Goal: Task Accomplishment & Management: Manage account settings

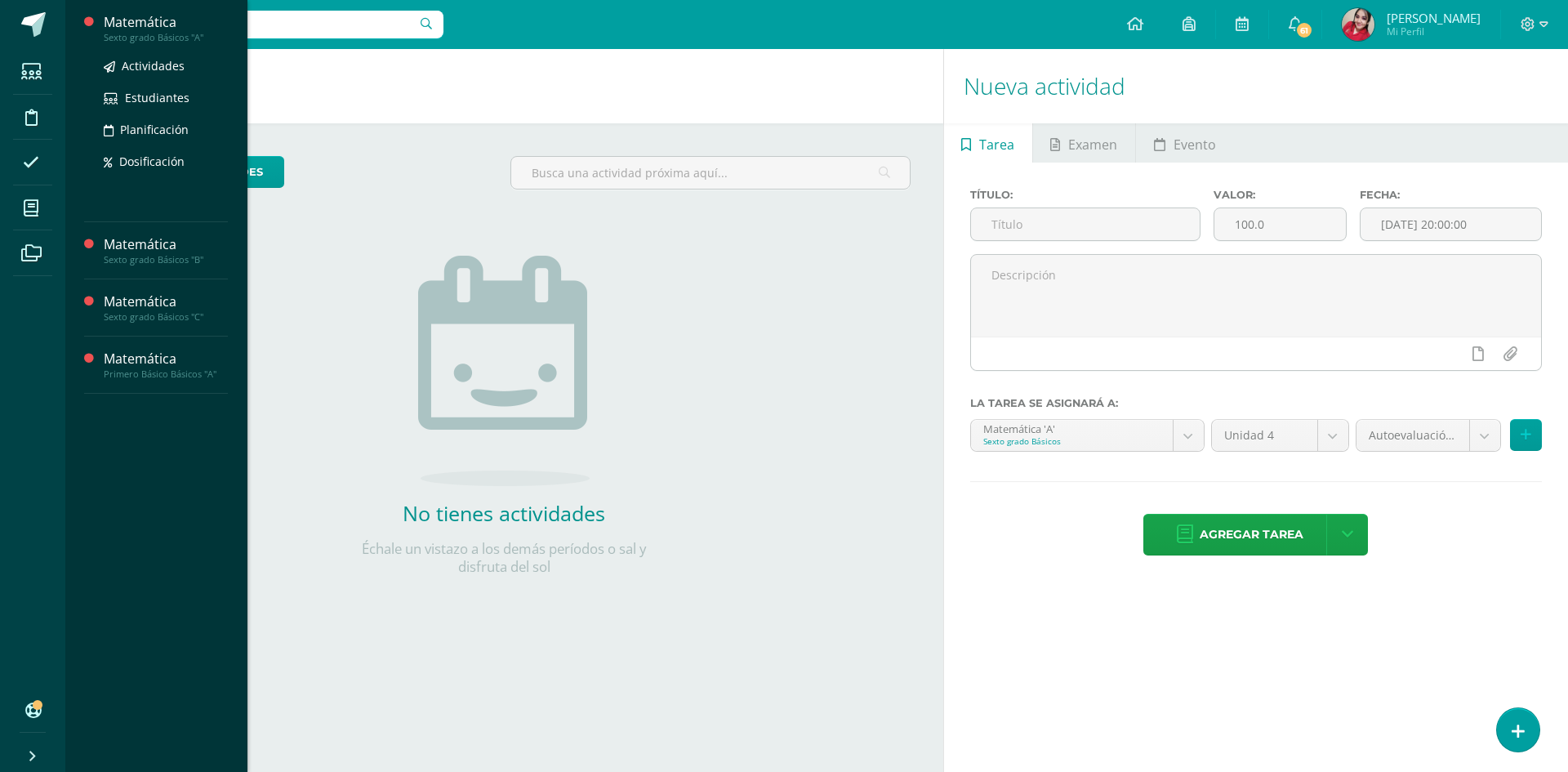
click at [129, 20] on div "Matemática" at bounding box center [165, 22] width 124 height 18
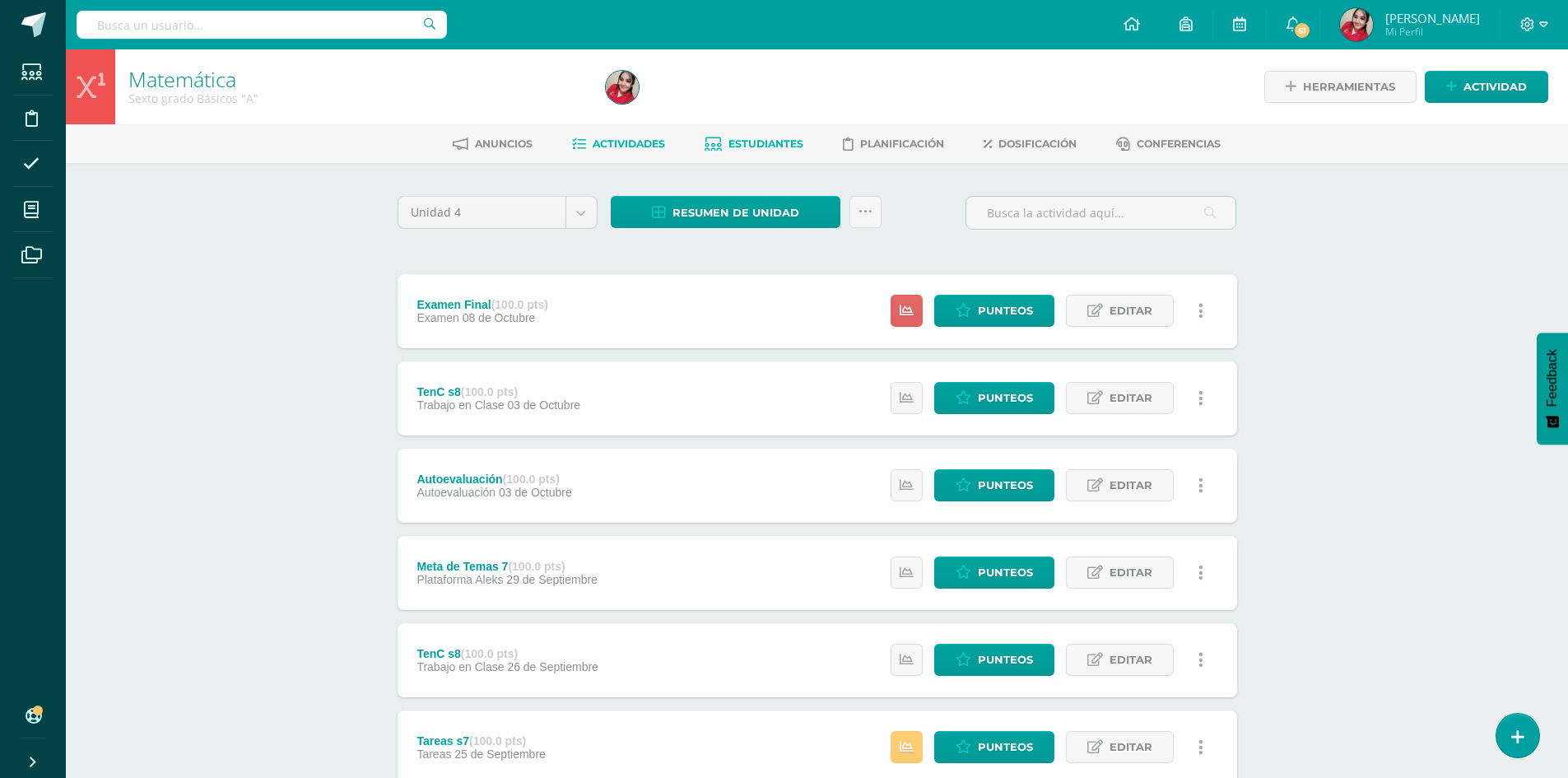
click at [764, 149] on span "Estudiantes" at bounding box center [766, 143] width 75 height 12
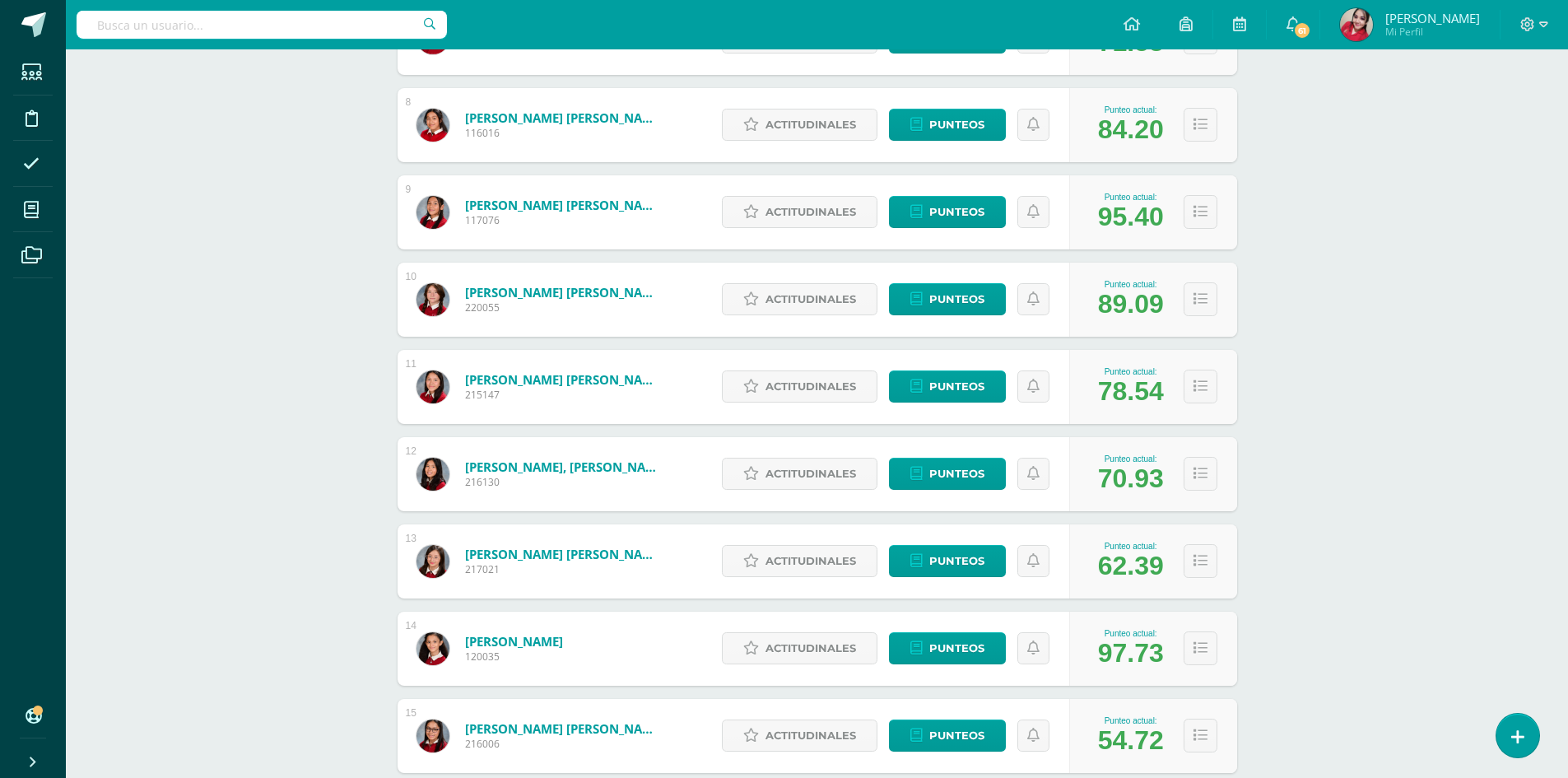
scroll to position [922, 0]
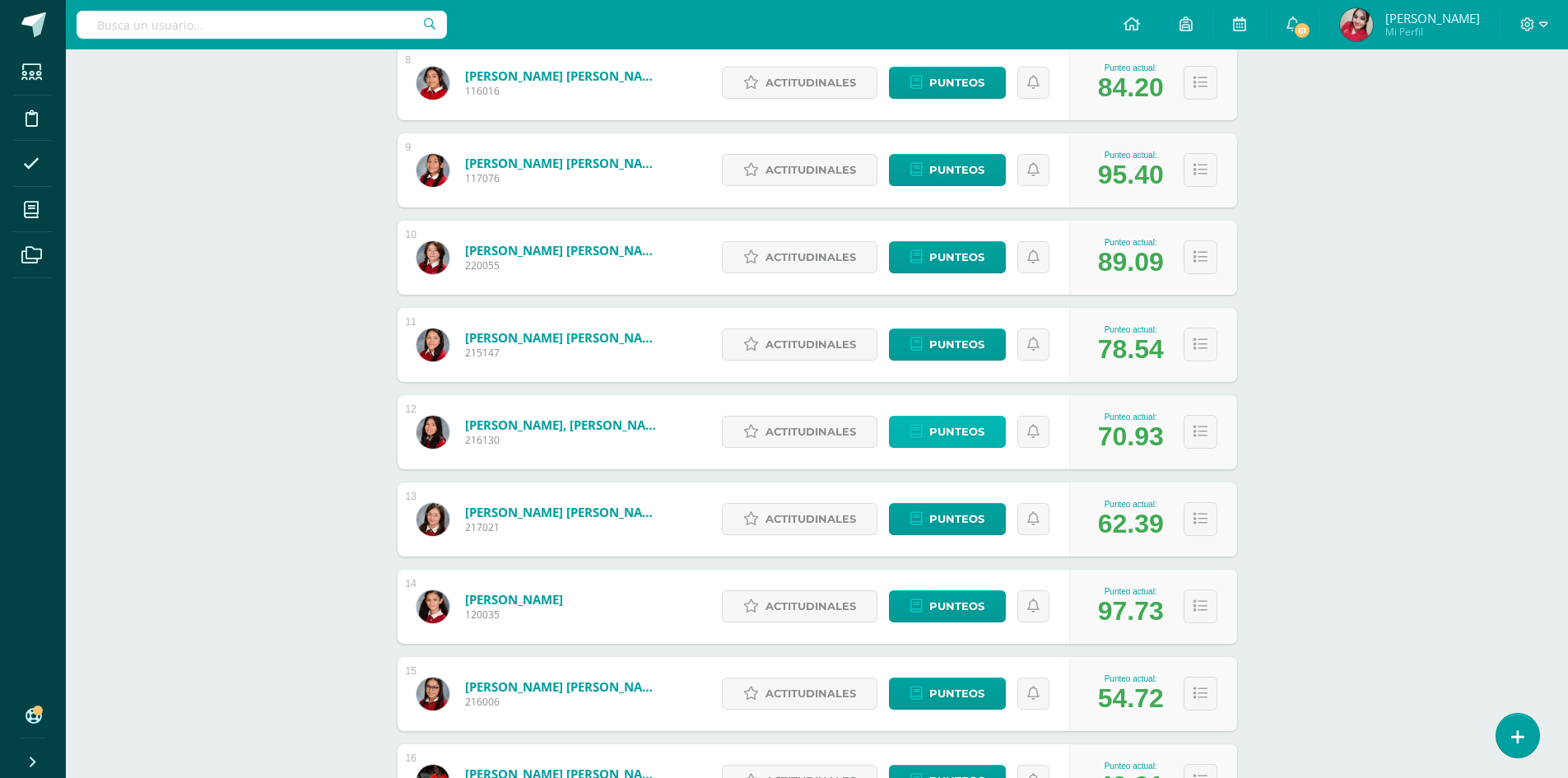
click at [973, 431] on span "Punteos" at bounding box center [957, 431] width 55 height 30
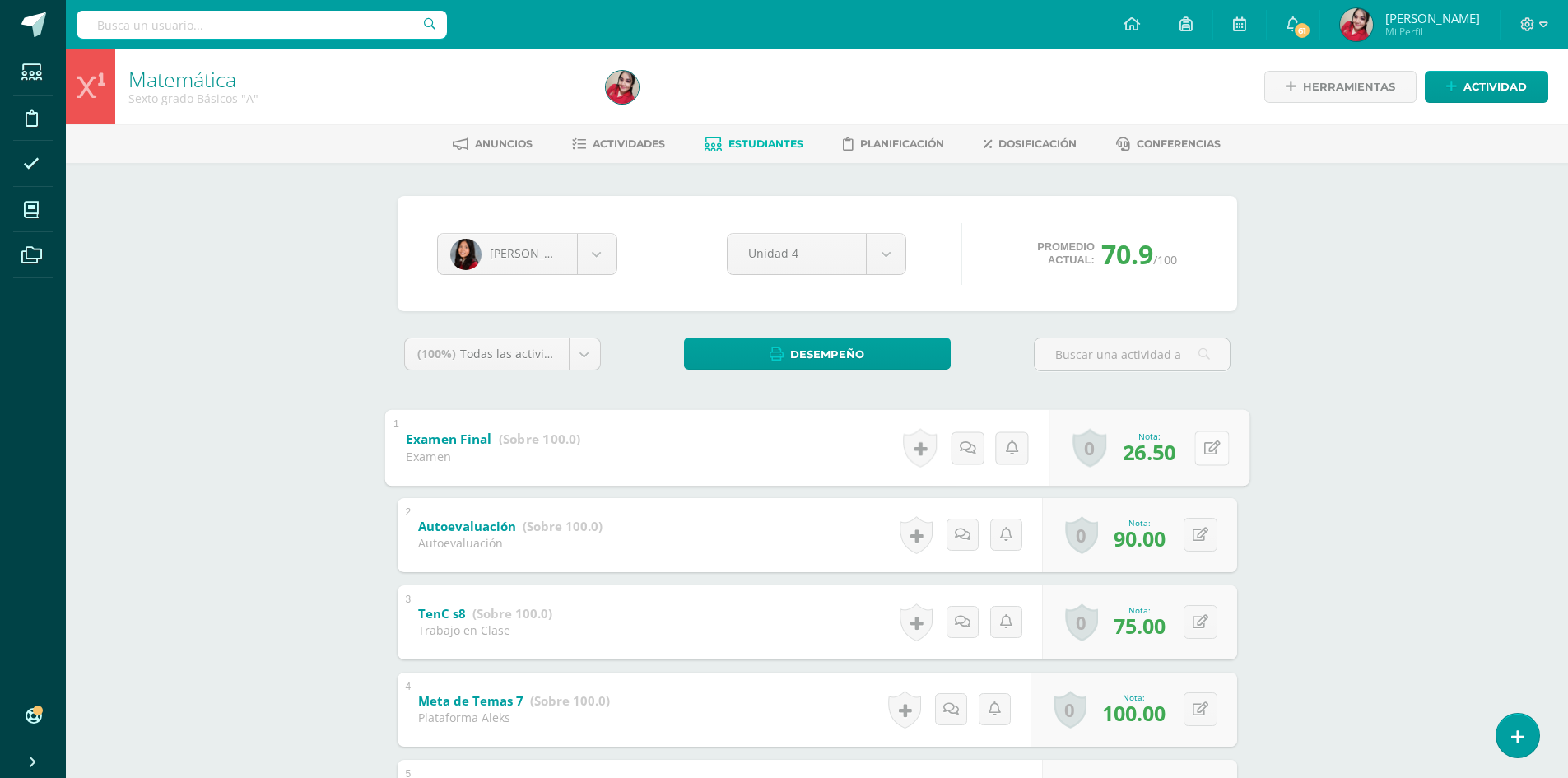
click at [1197, 451] on button at bounding box center [1212, 447] width 34 height 34
type input "35"
click at [784, 141] on span "Estudiantes" at bounding box center [766, 143] width 75 height 12
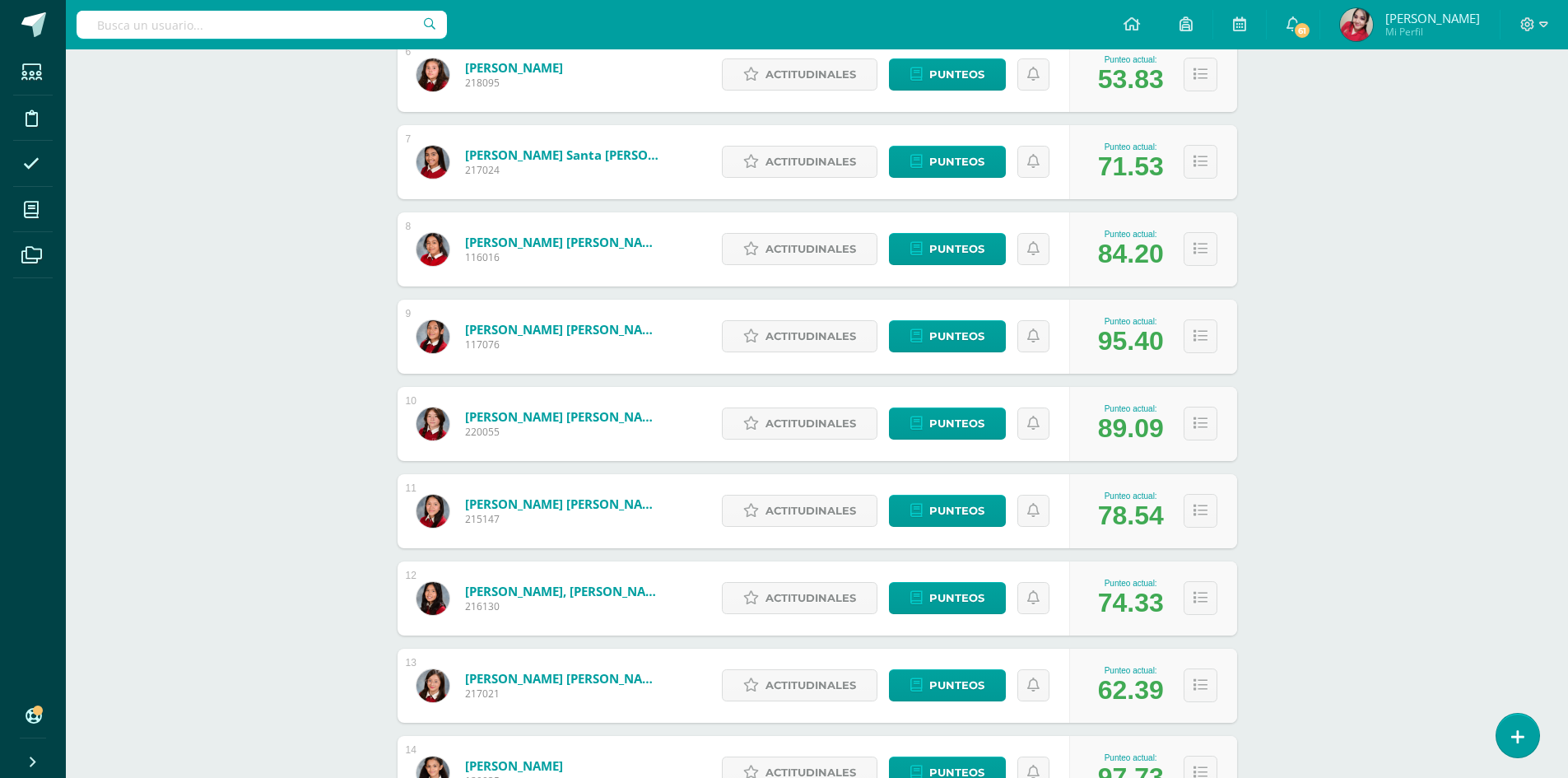
scroll to position [790, 0]
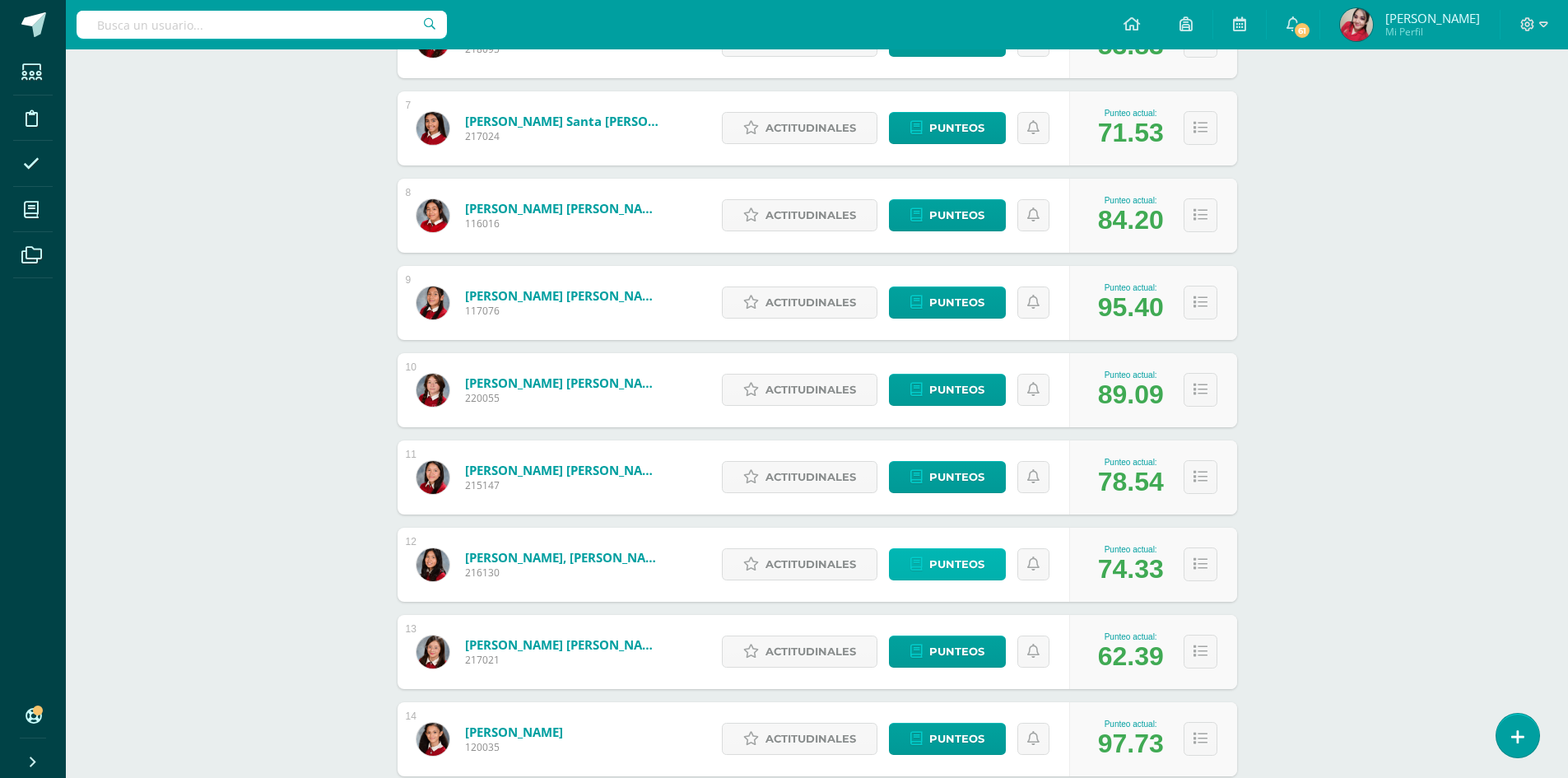
click at [948, 558] on span "Punteos" at bounding box center [957, 564] width 55 height 30
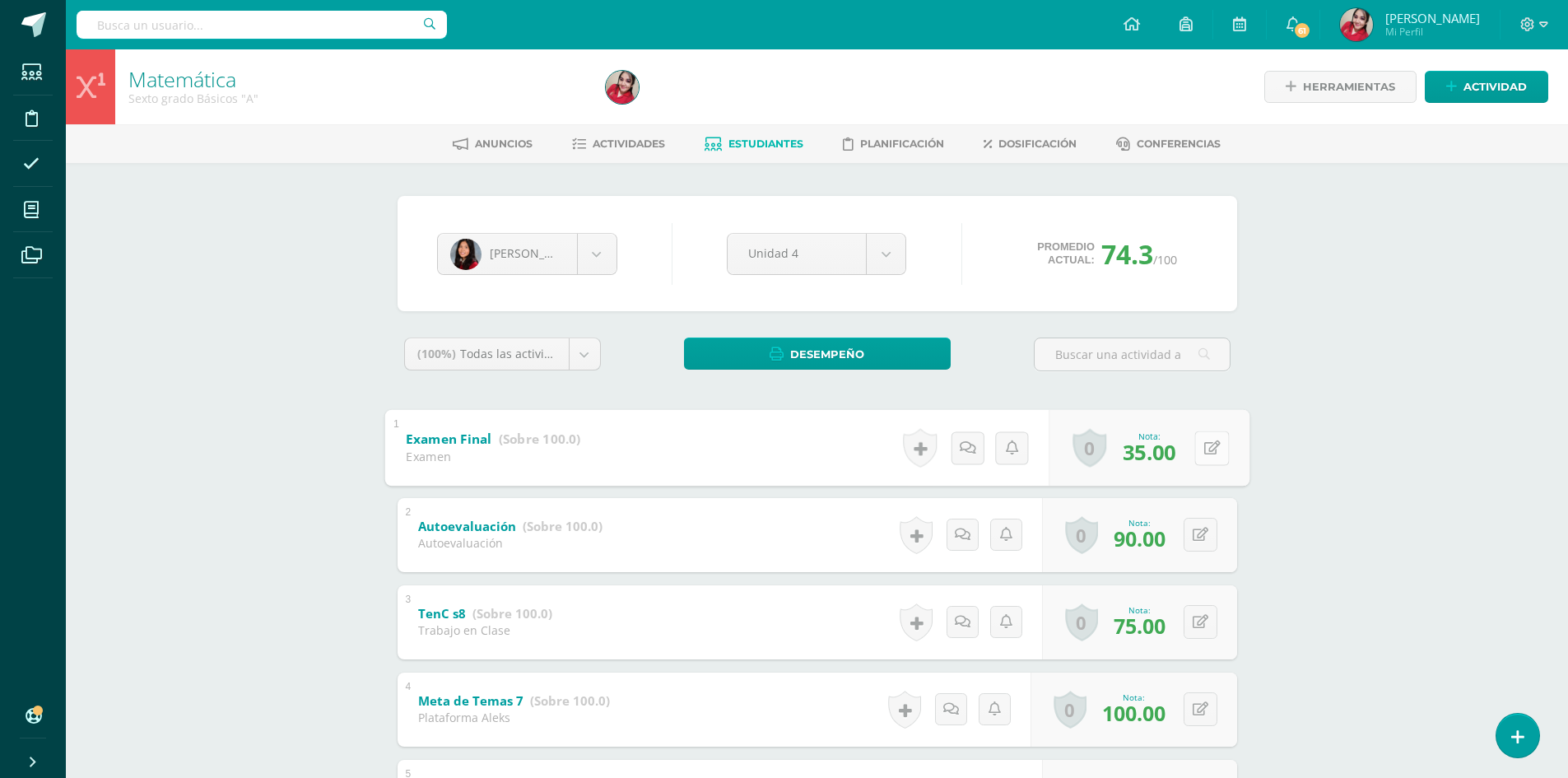
click at [1199, 442] on button at bounding box center [1212, 447] width 34 height 34
type input "38"
click at [759, 136] on link "Estudiantes" at bounding box center [754, 144] width 99 height 27
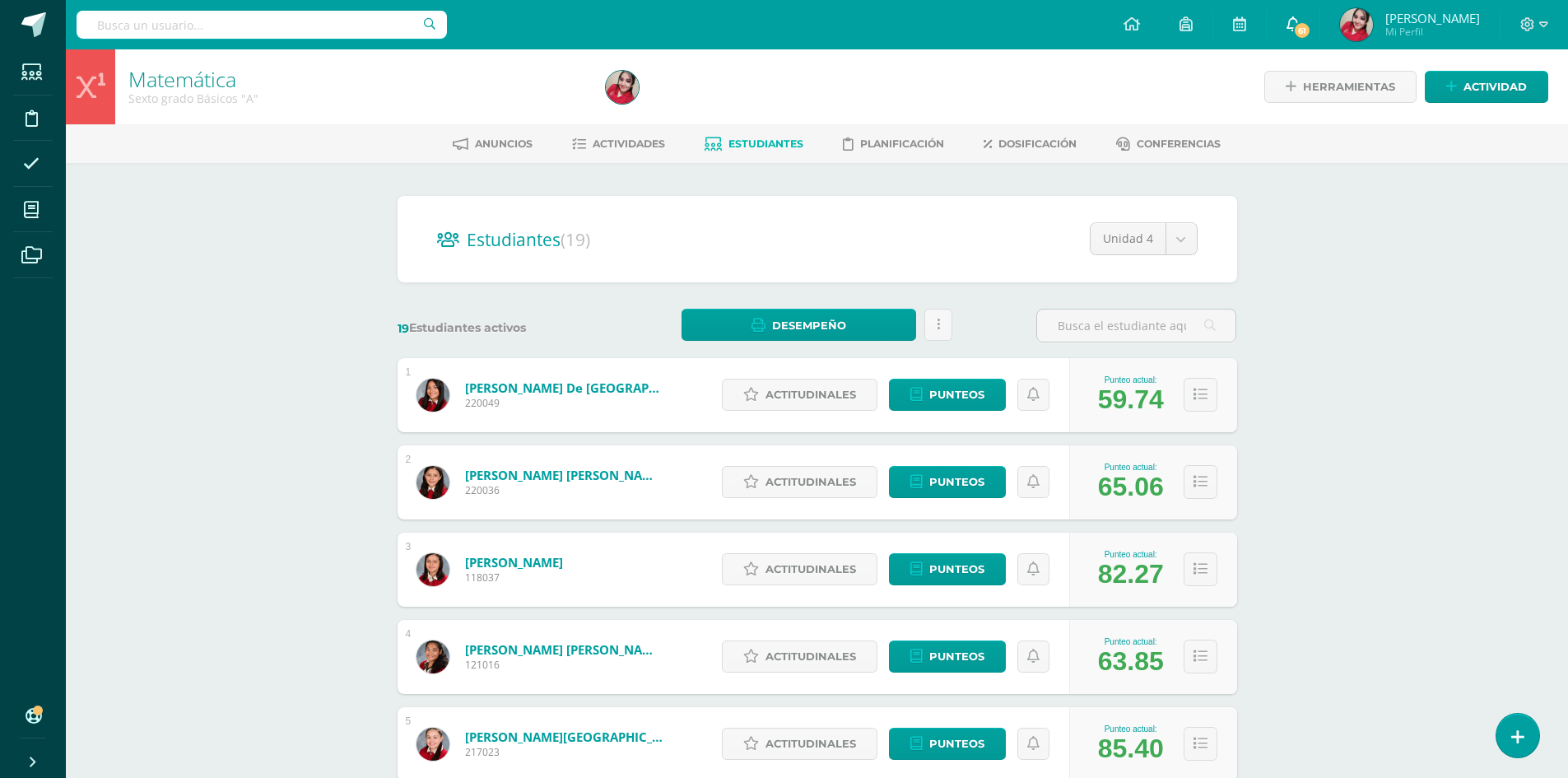
click at [1312, 29] on span "61" at bounding box center [1302, 30] width 18 height 18
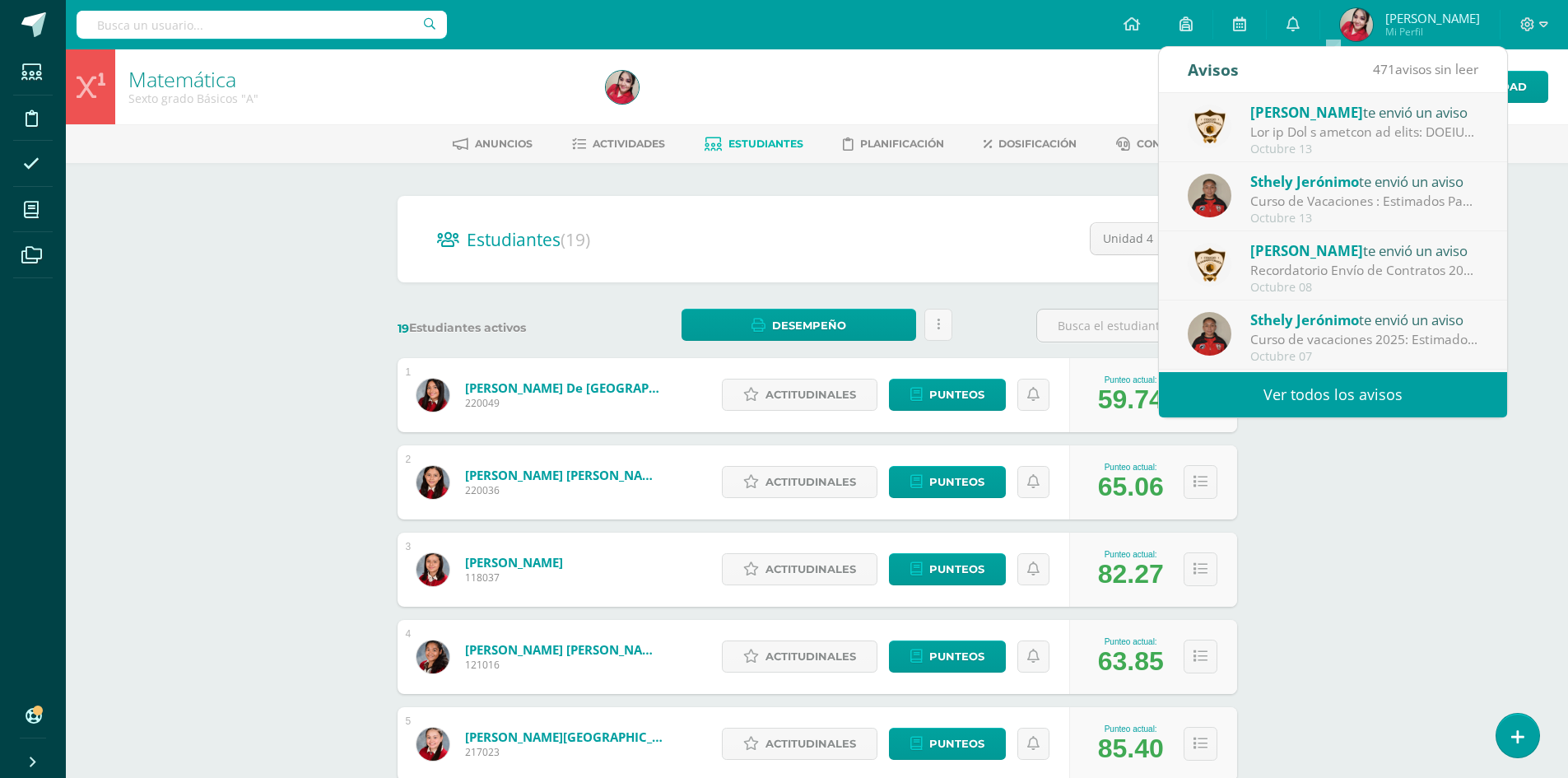
click at [1349, 125] on div at bounding box center [1365, 132] width 229 height 19
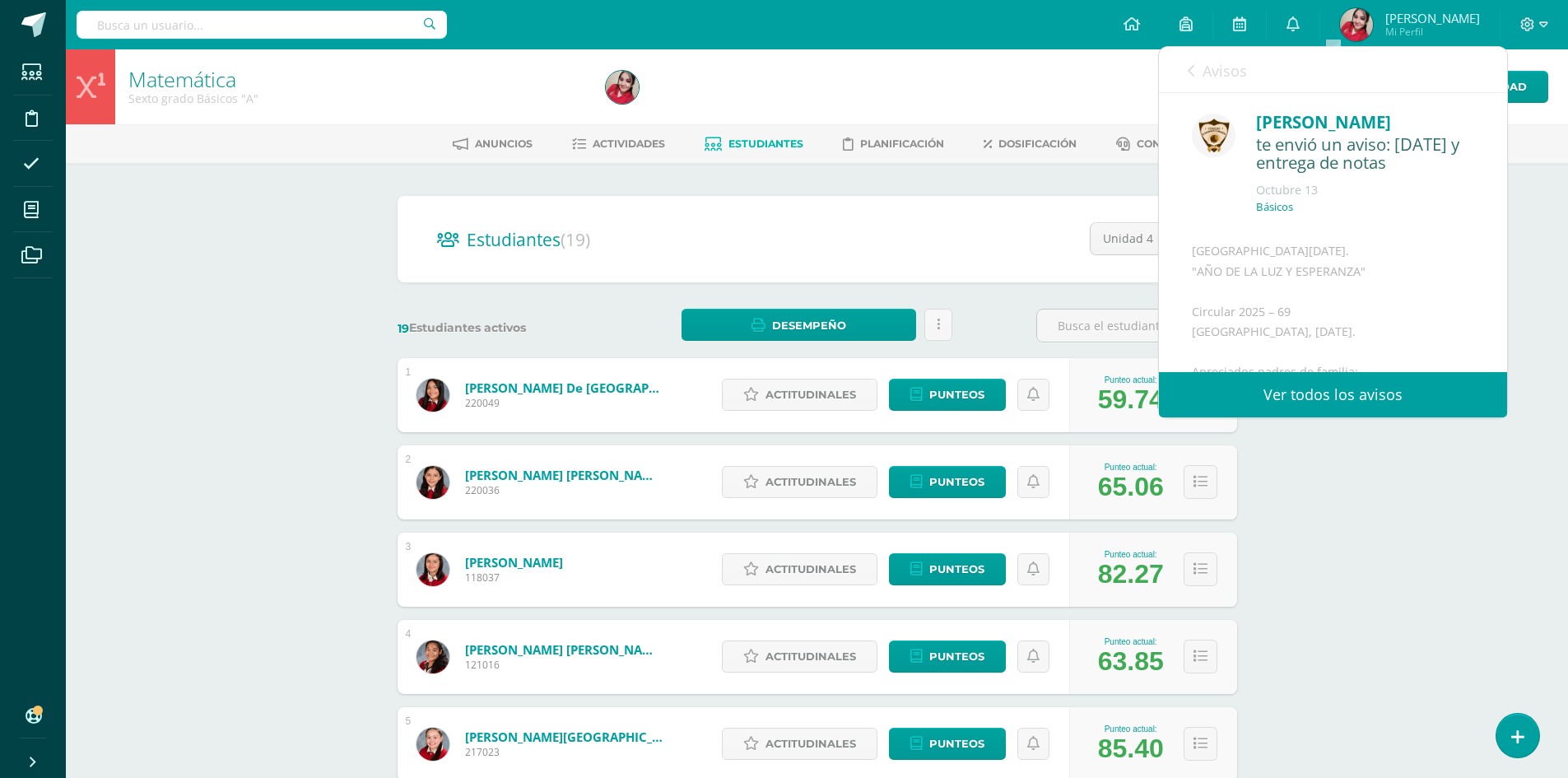
click at [1187, 76] on div "Avisos 470 avisos sin leer Avisos" at bounding box center [1334, 70] width 348 height 46
click at [1314, 408] on link "Ver todos los avisos" at bounding box center [1334, 394] width 348 height 45
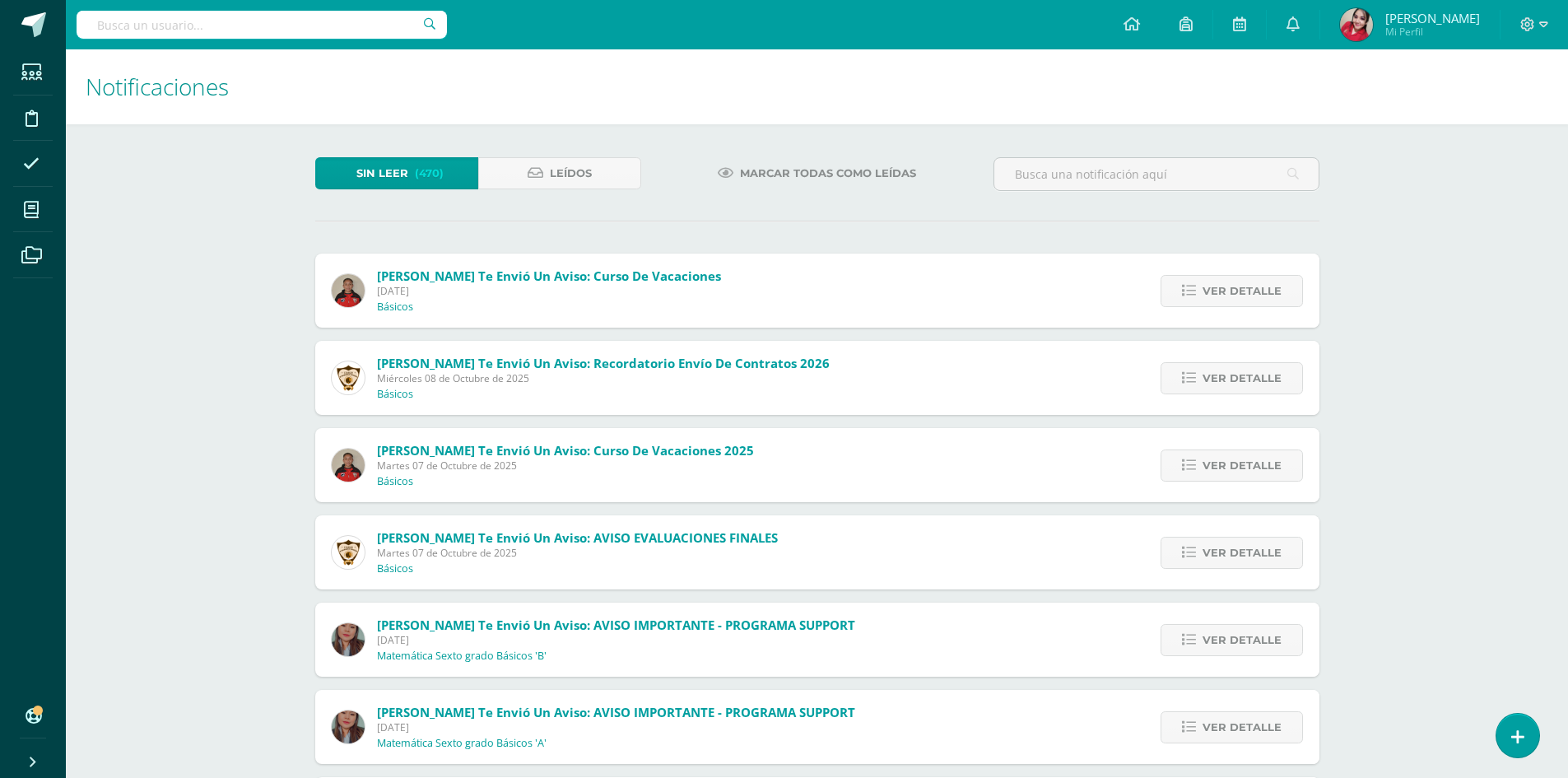
click at [744, 178] on span "Marcar todas como leídas" at bounding box center [828, 173] width 176 height 30
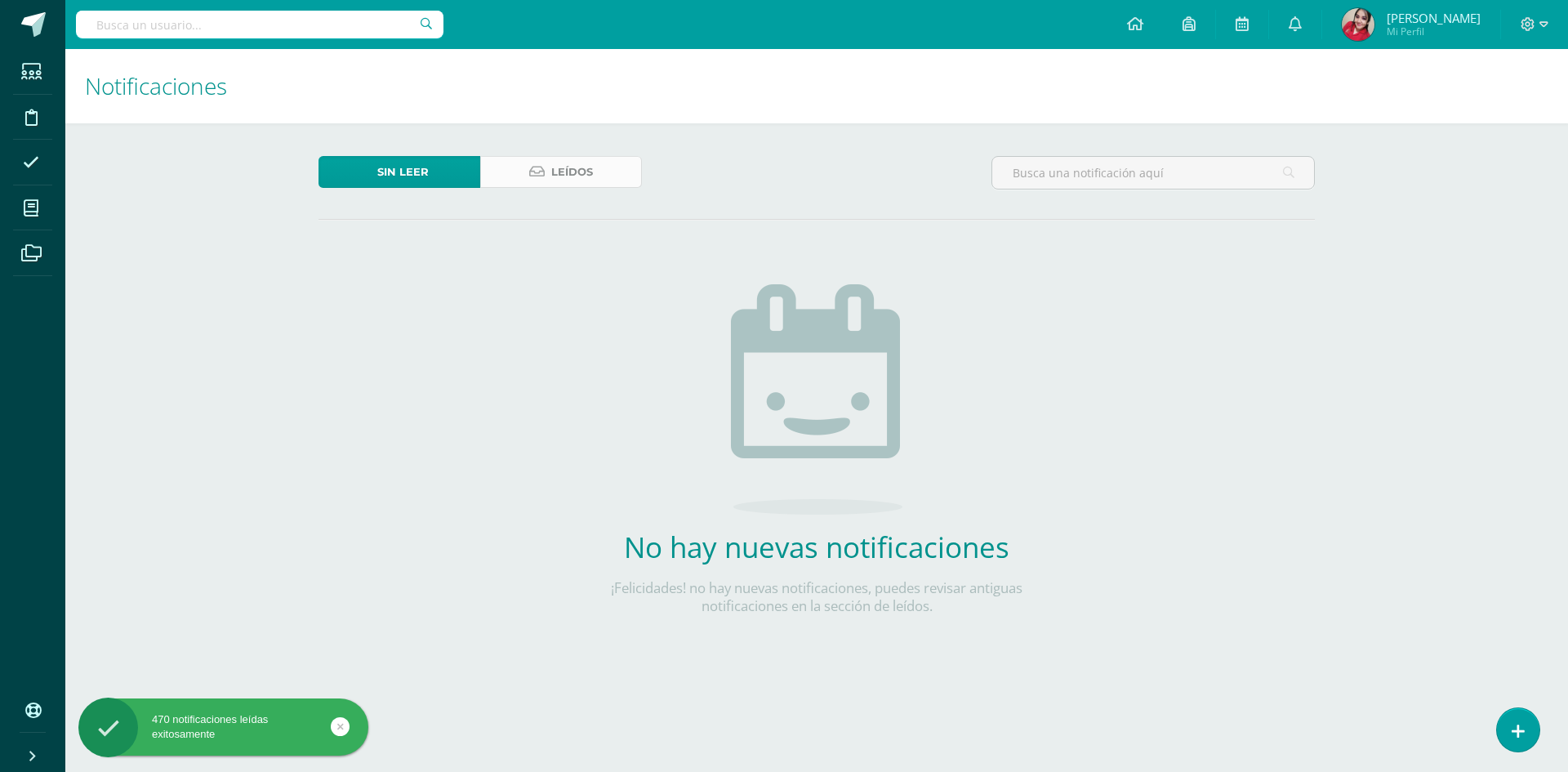
click at [550, 164] on link "Leídos" at bounding box center [561, 172] width 161 height 32
click at [396, 179] on span "Sin leer" at bounding box center [403, 172] width 52 height 30
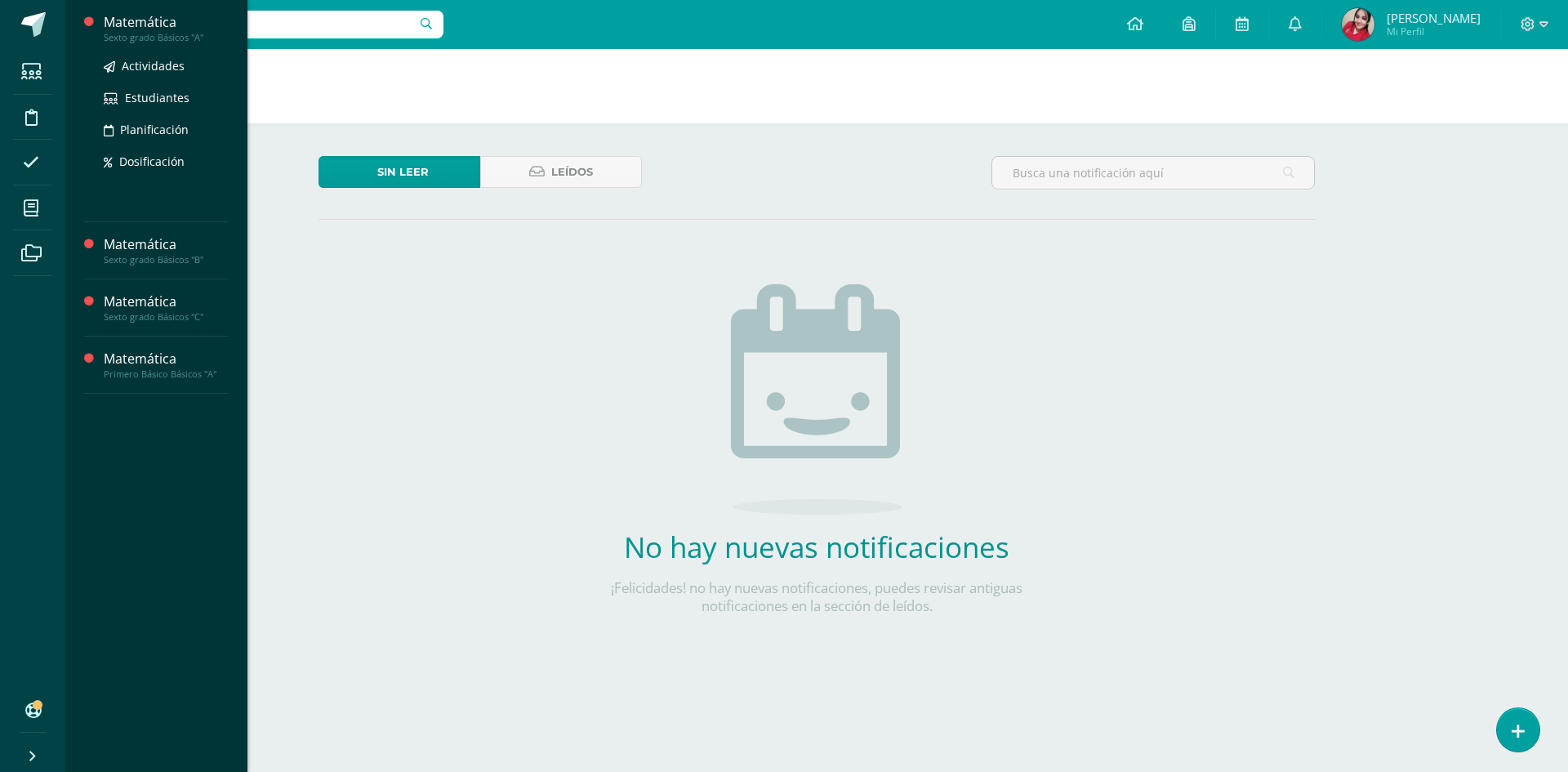
click at [137, 18] on div "Matemática" at bounding box center [165, 22] width 124 height 18
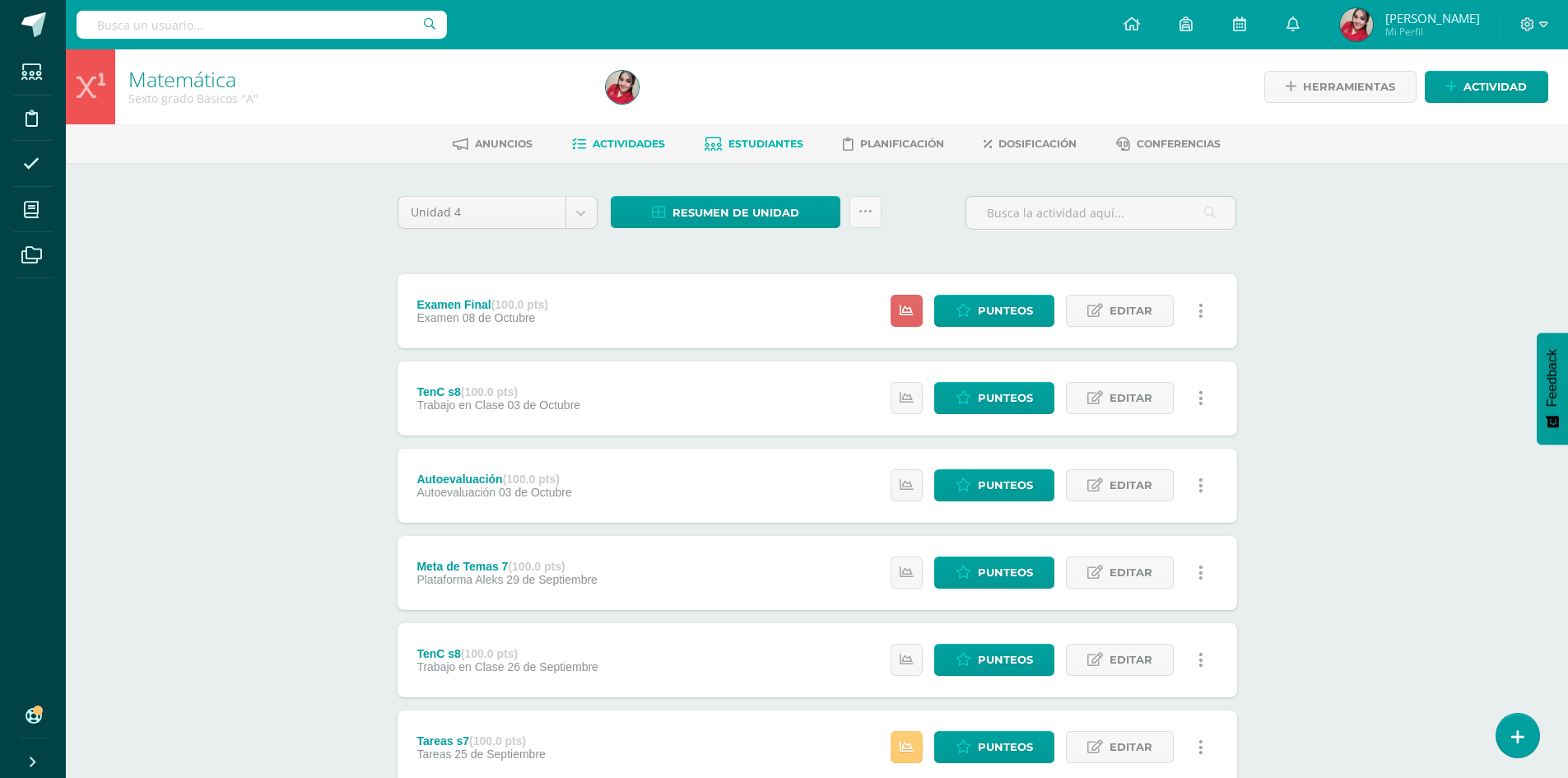
click at [753, 142] on span "Estudiantes" at bounding box center [766, 143] width 75 height 12
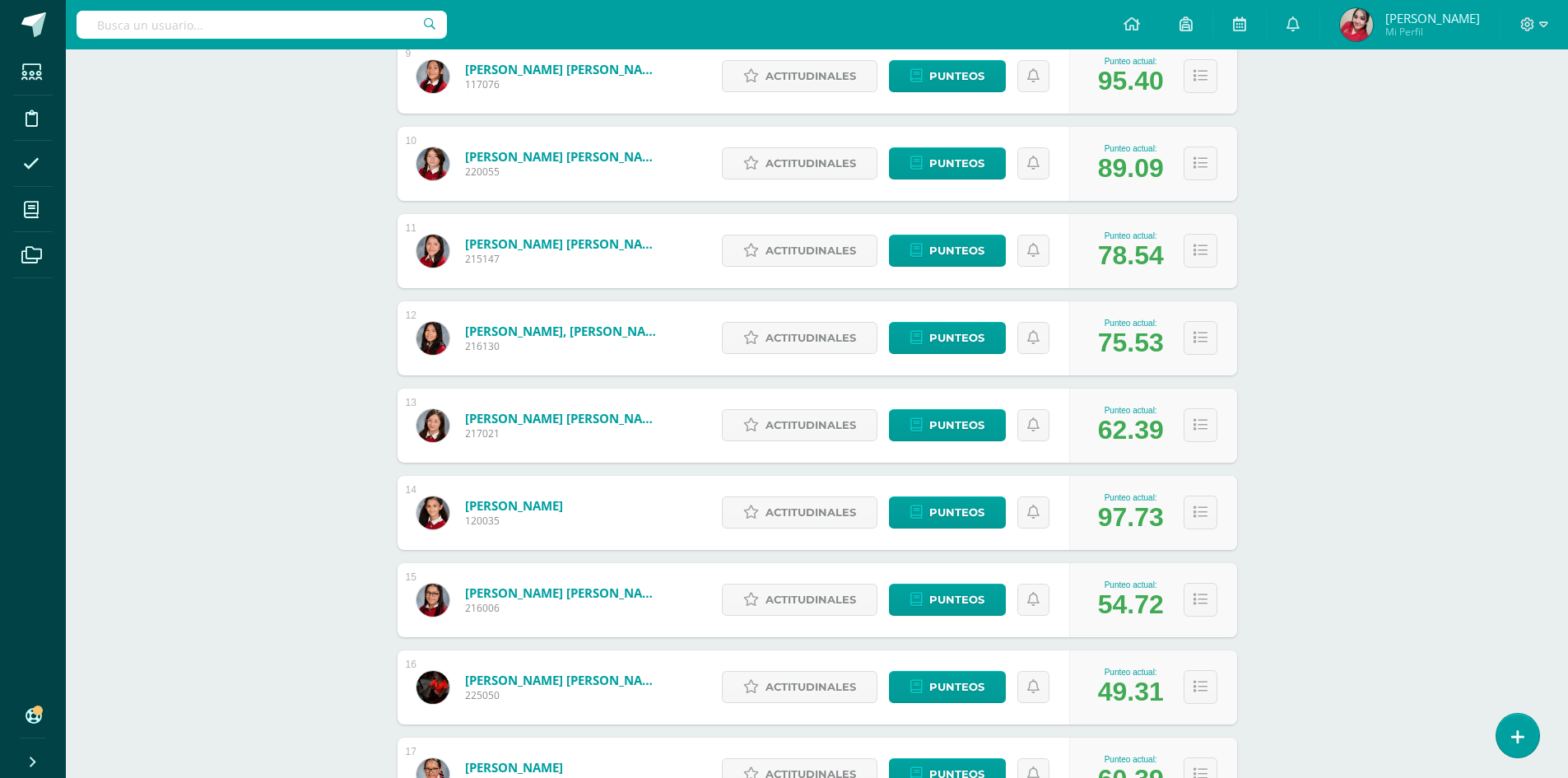
scroll to position [1004, 0]
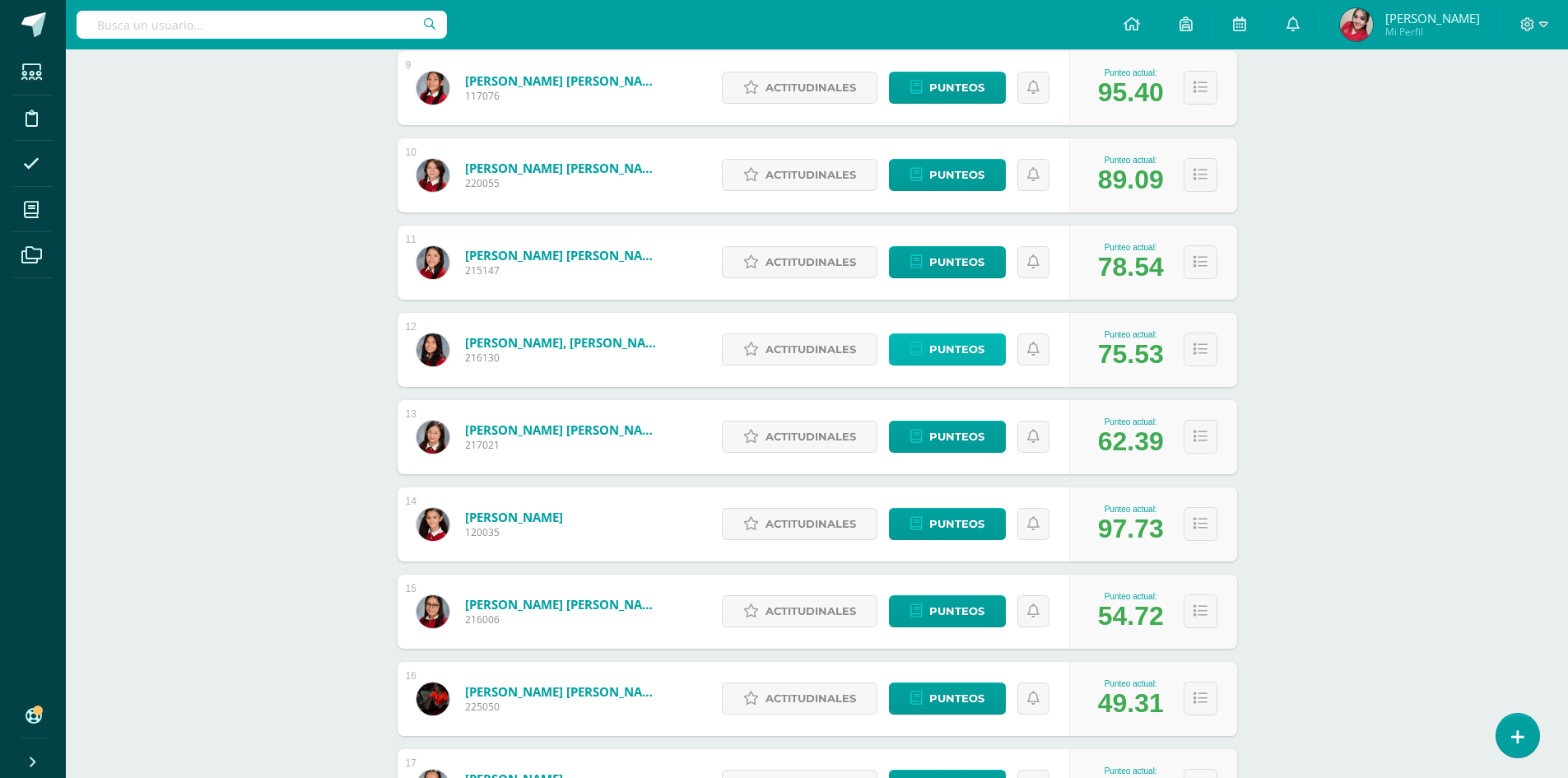
click at [929, 345] on link "Punteos" at bounding box center [947, 349] width 117 height 32
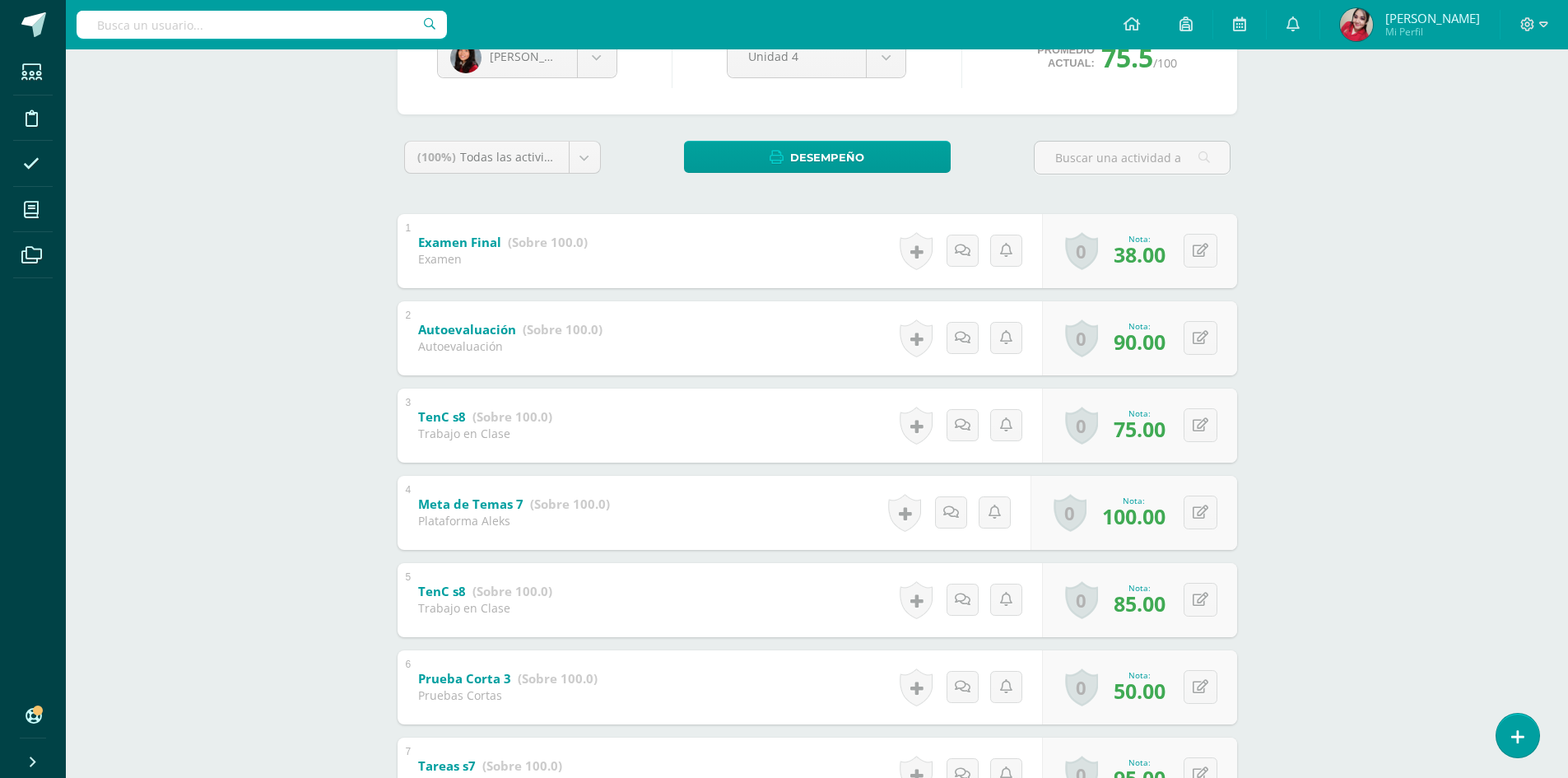
scroll to position [247, 0]
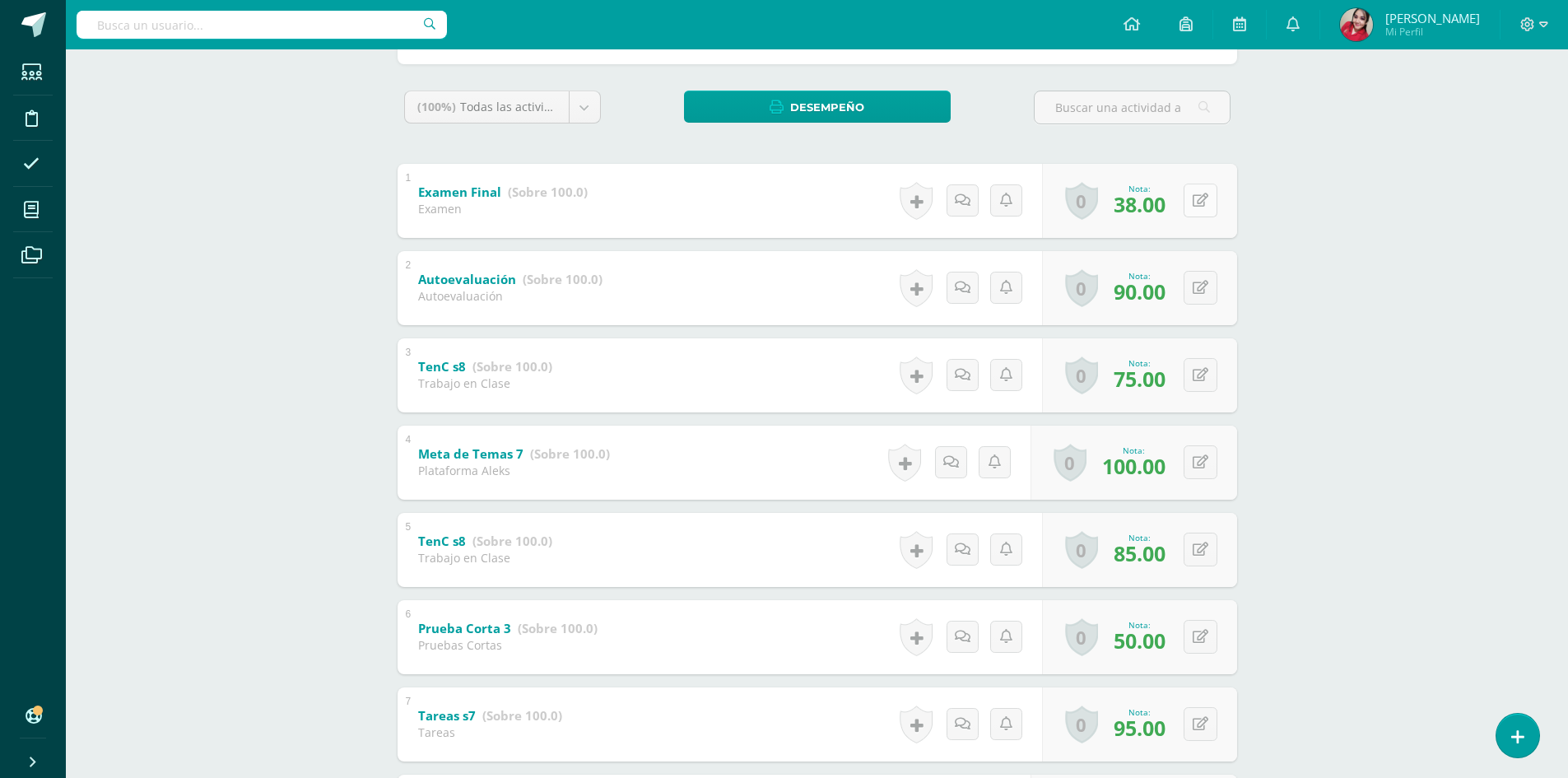
click at [1199, 198] on button at bounding box center [1200, 201] width 34 height 34
type input "36"
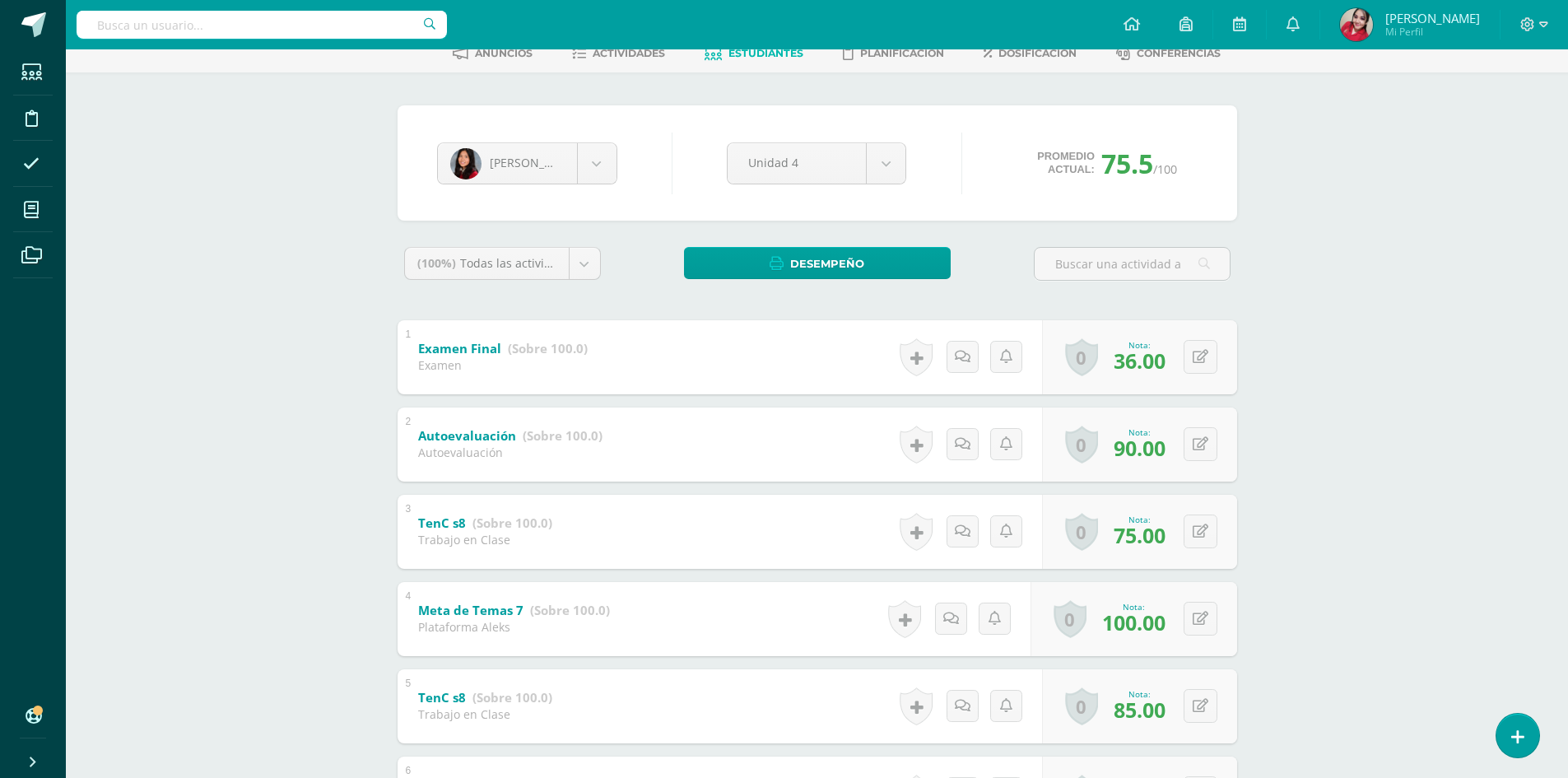
scroll to position [0, 0]
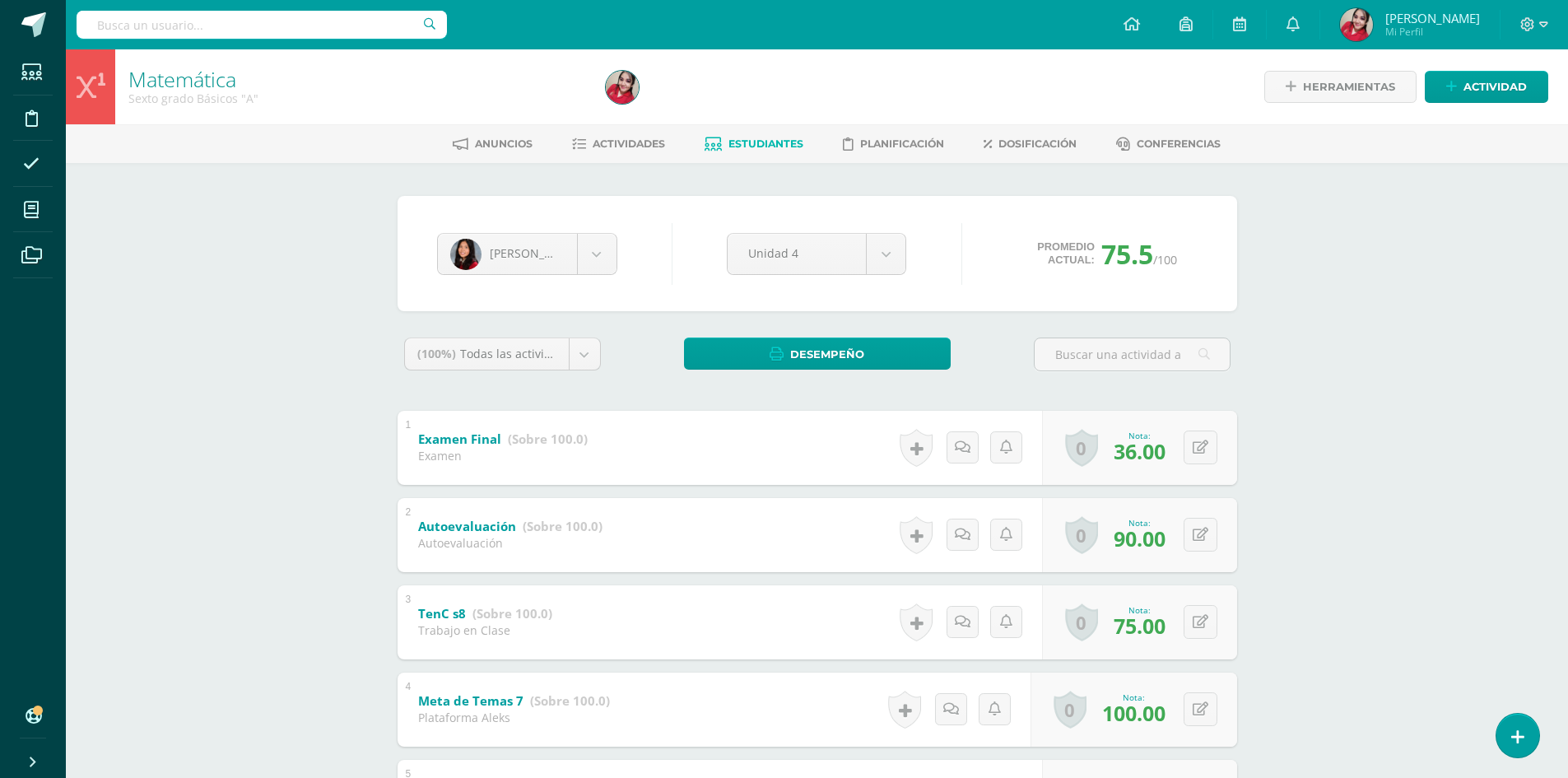
click at [768, 155] on link "Estudiantes" at bounding box center [754, 144] width 99 height 27
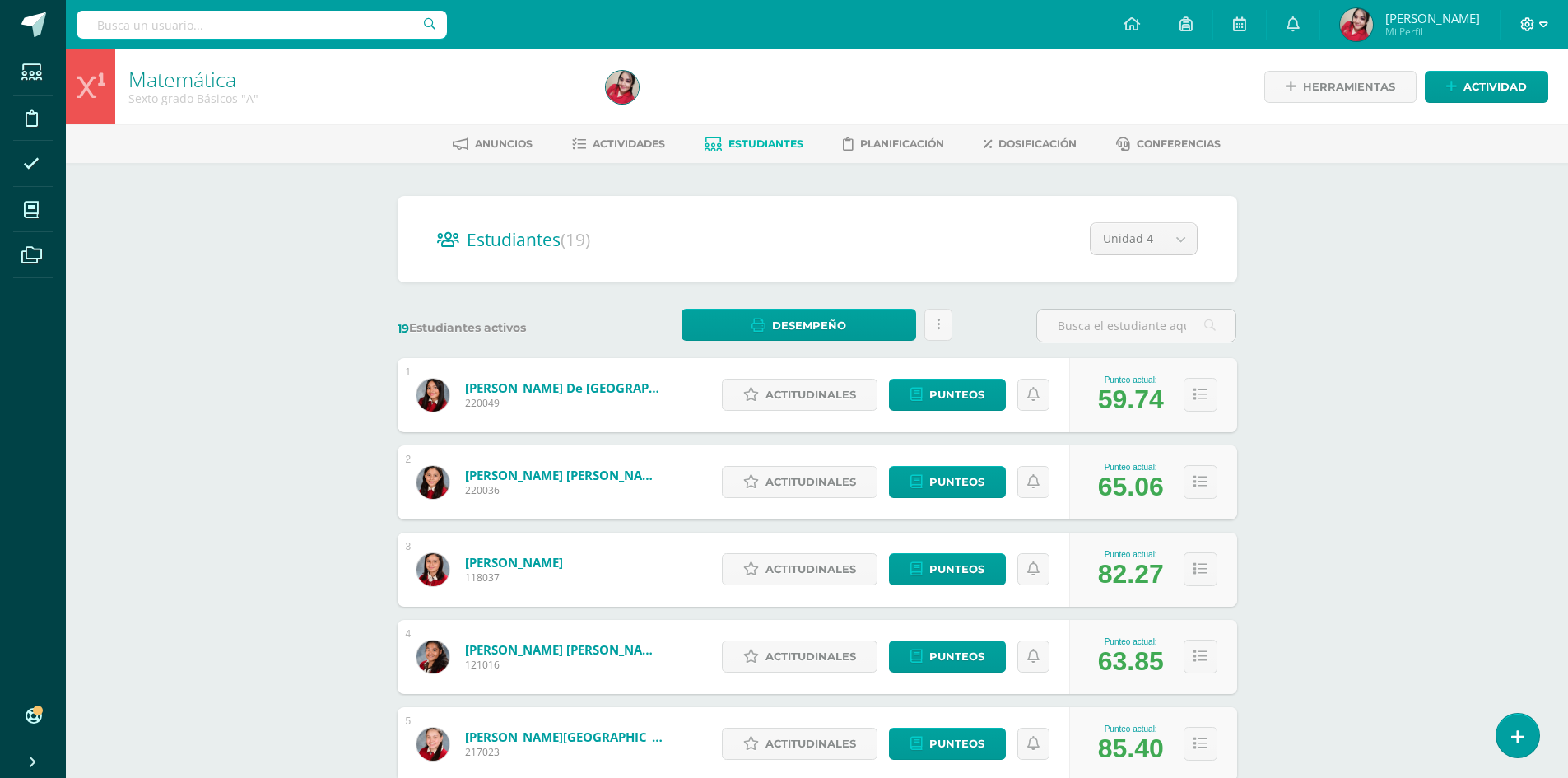
click at [1545, 24] on icon at bounding box center [1544, 25] width 9 height 15
click at [1547, 26] on icon at bounding box center [1544, 25] width 9 height 15
click at [1544, 20] on icon at bounding box center [1544, 25] width 9 height 15
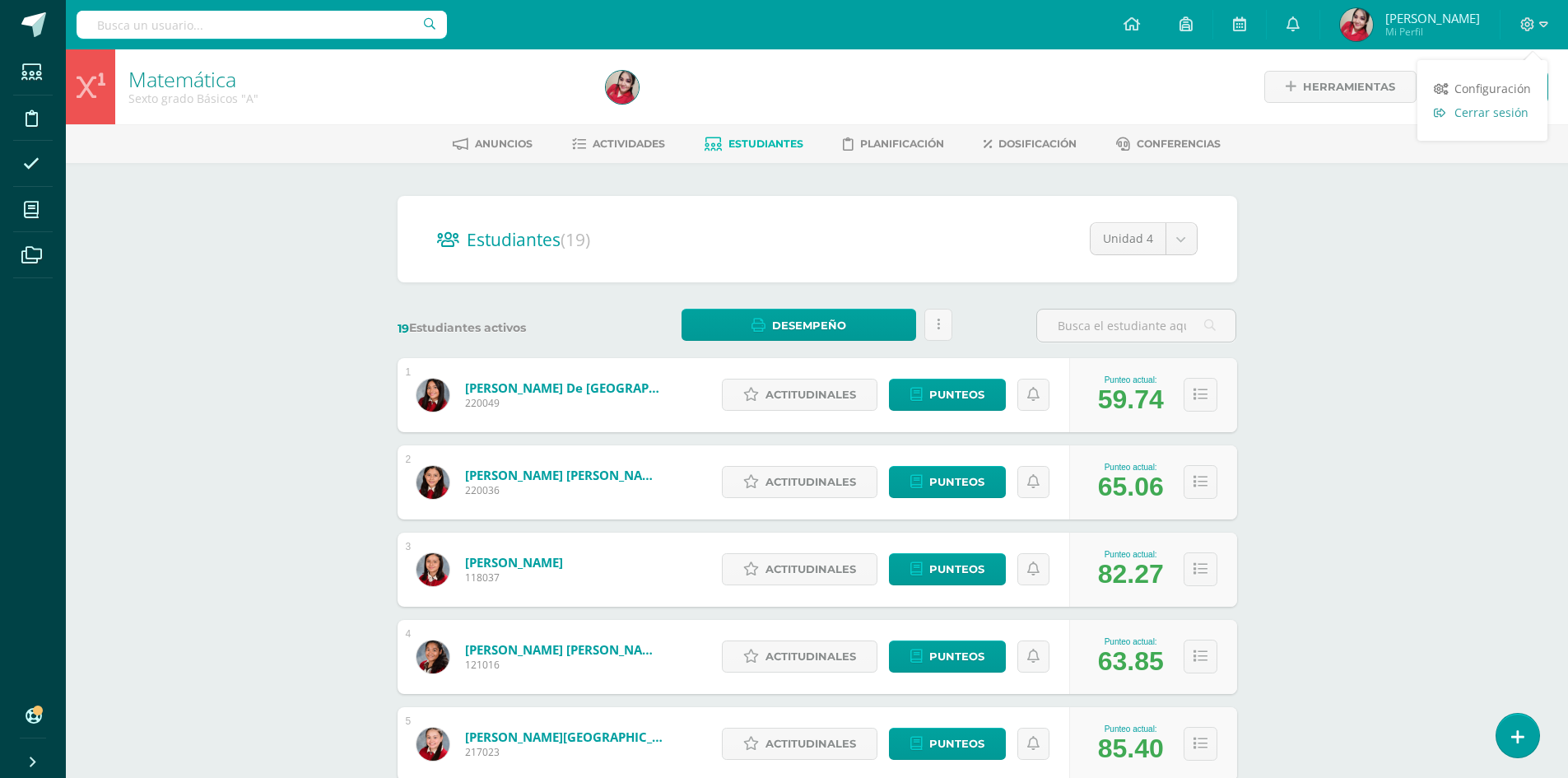
click at [1499, 110] on span "Cerrar sesión" at bounding box center [1492, 112] width 74 height 16
